Goal: Task Accomplishment & Management: Manage account settings

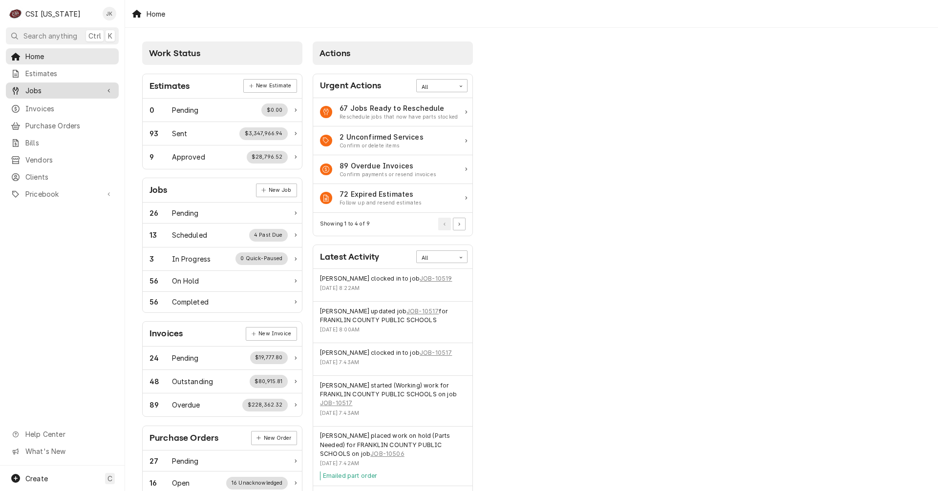
click at [42, 84] on div "Jobs" at bounding box center [62, 90] width 109 height 12
click at [33, 107] on span "Jobs" at bounding box center [69, 108] width 88 height 10
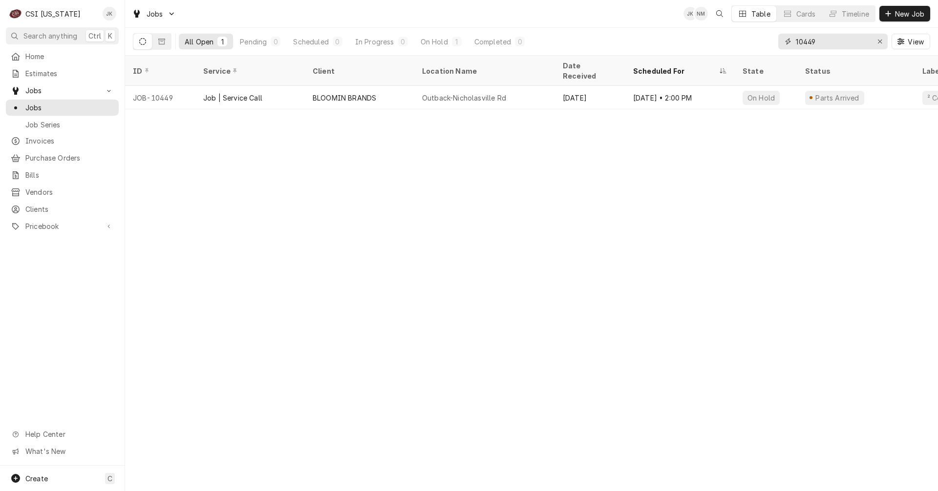
drag, startPoint x: 804, startPoint y: 41, endPoint x: 828, endPoint y: 40, distance: 24.4
click at [828, 40] on input "10449" at bounding box center [832, 42] width 73 height 16
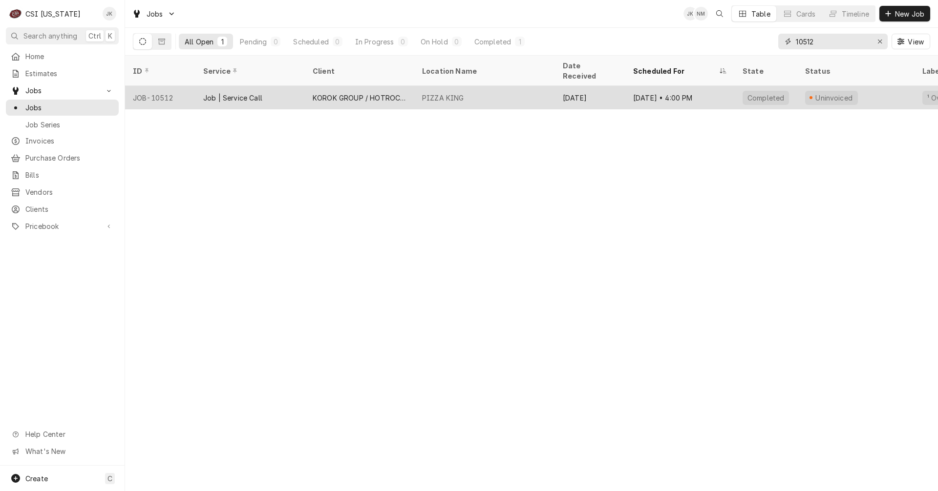
type input "10512"
click at [396, 93] on div "KOROK GROUP / HOTROCKS" at bounding box center [360, 98] width 94 height 10
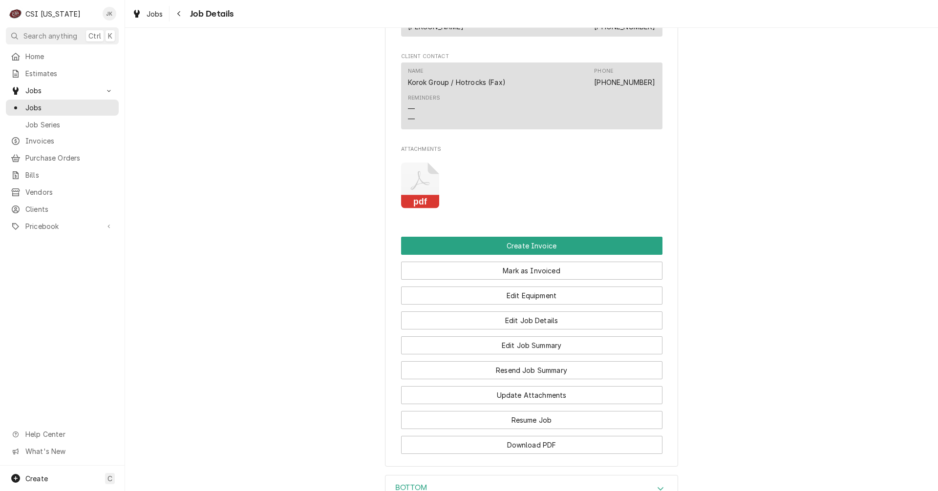
scroll to position [1123, 0]
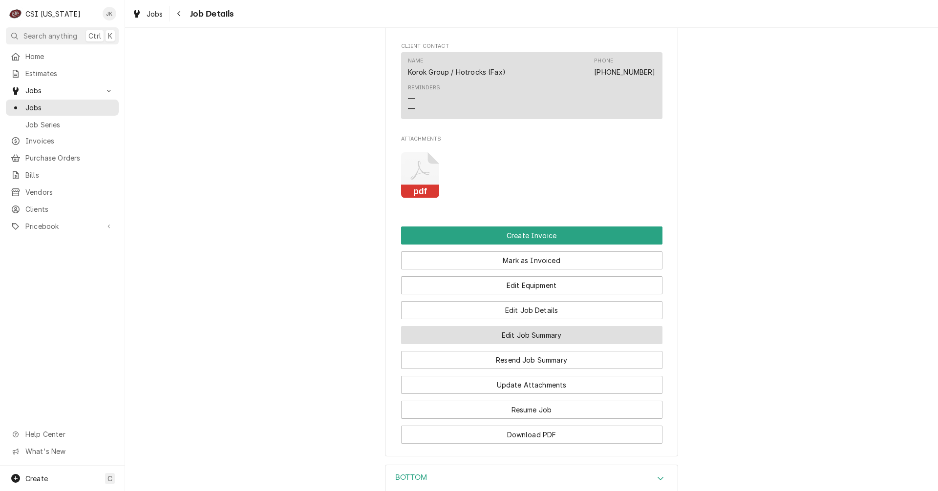
click at [543, 344] on button "Edit Job Summary" at bounding box center [531, 335] width 261 height 18
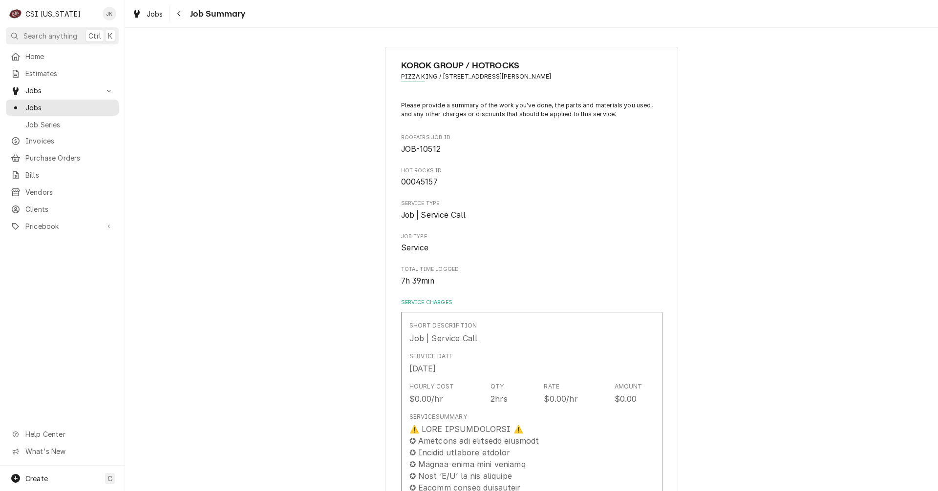
type textarea "x"
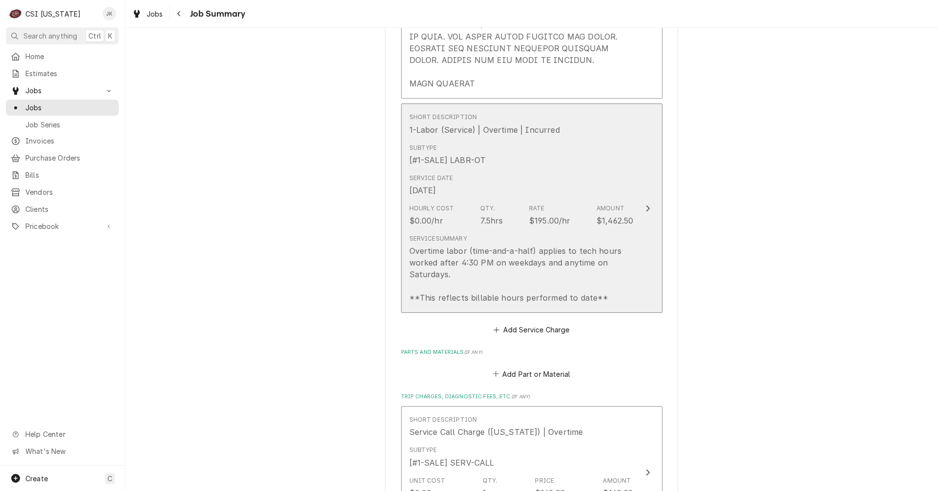
scroll to position [1221, 0]
